Goal: Information Seeking & Learning: Learn about a topic

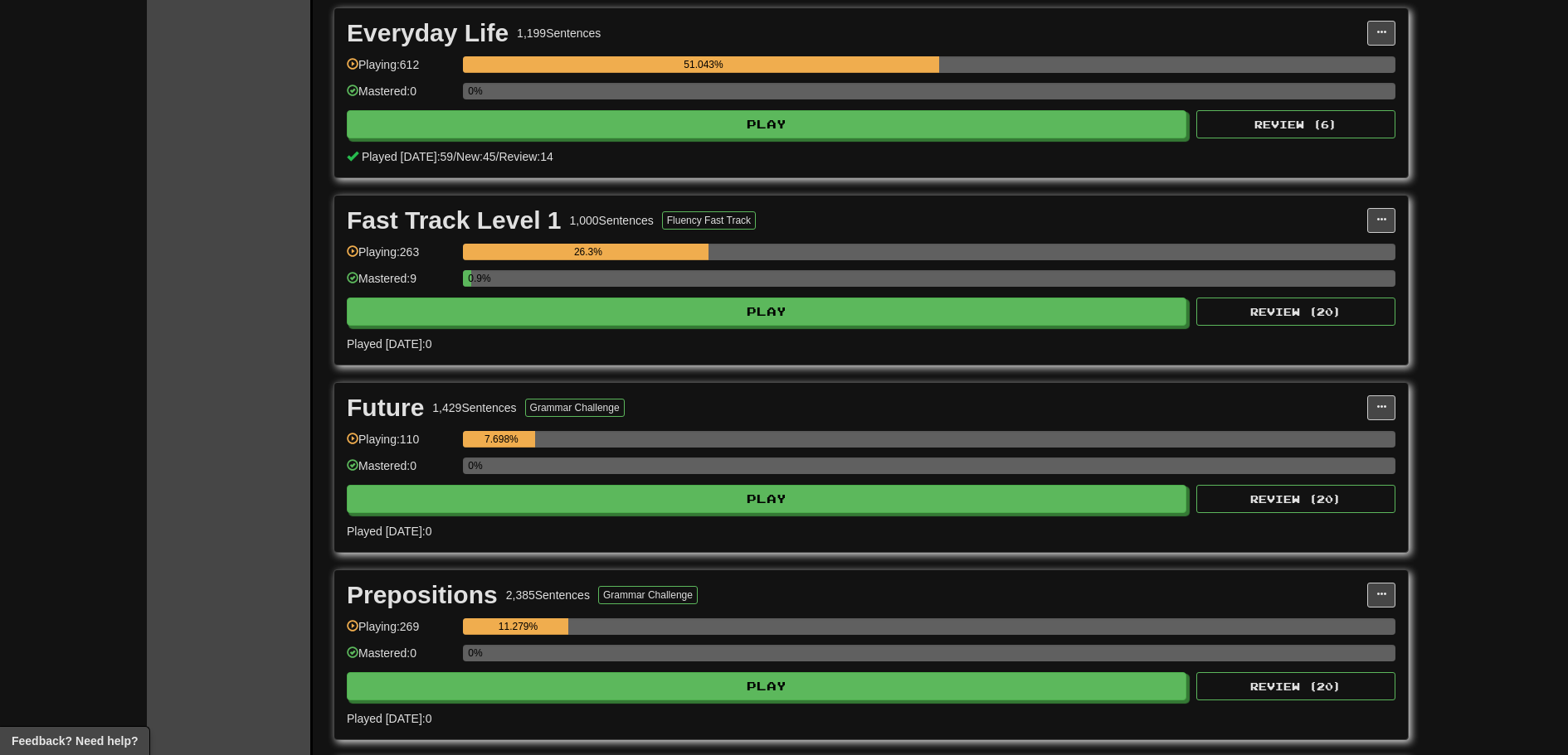
scroll to position [379, 0]
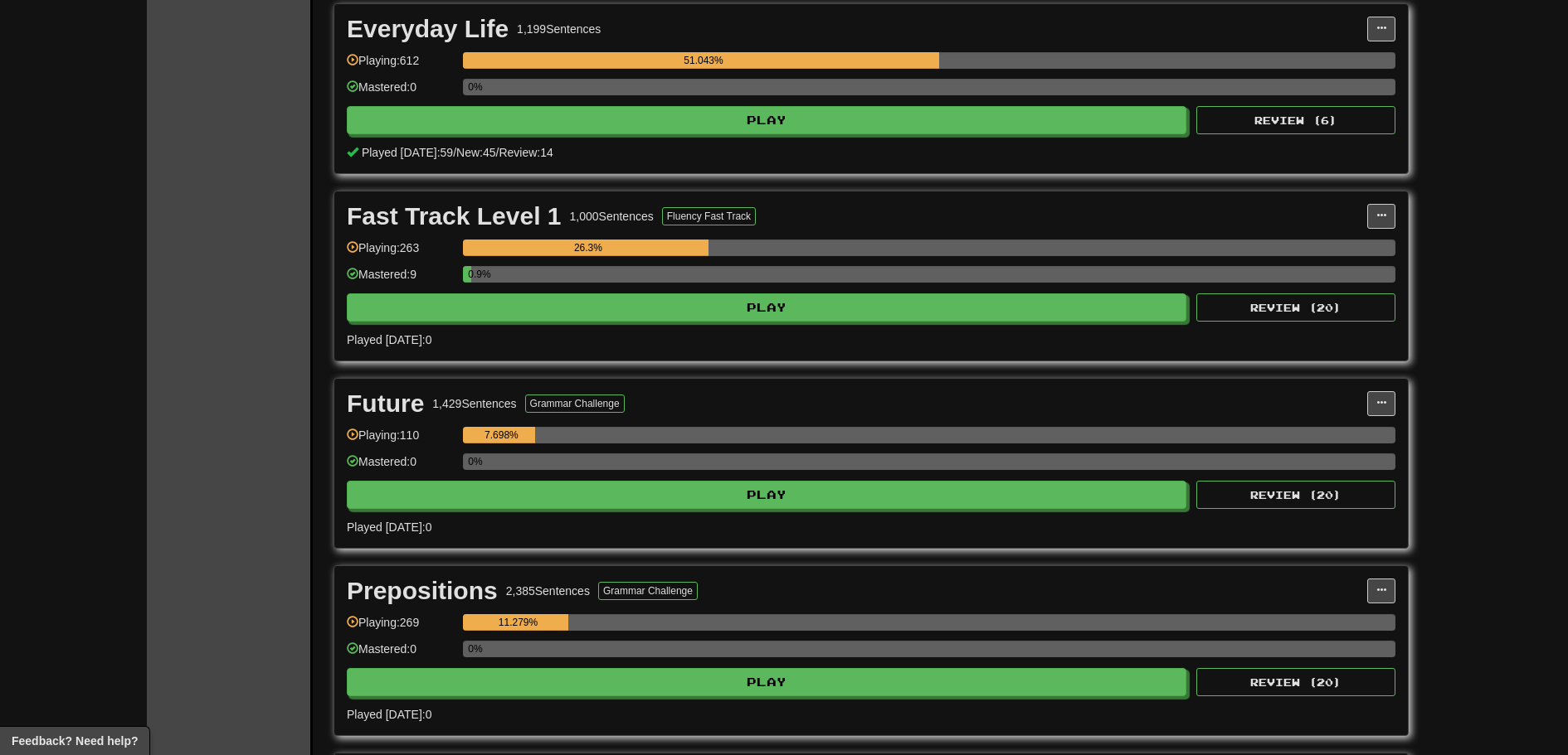
click at [925, 204] on div "Fast Track Level 1 1,000 Sentences Fluency Fast Track" at bounding box center [856, 217] width 1021 height 25
